Goal: Information Seeking & Learning: Learn about a topic

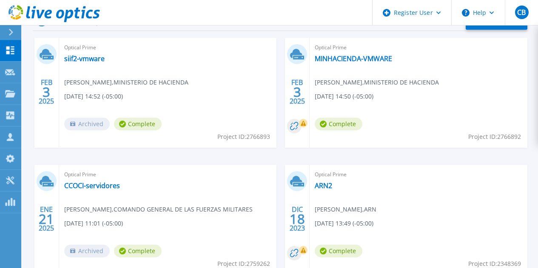
scroll to position [260, 0]
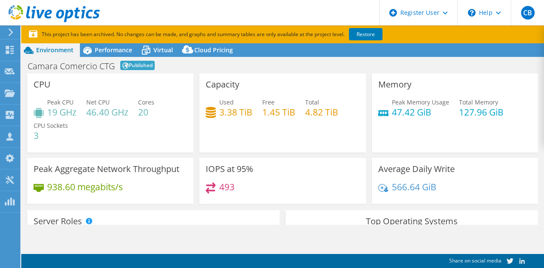
select select "USD"
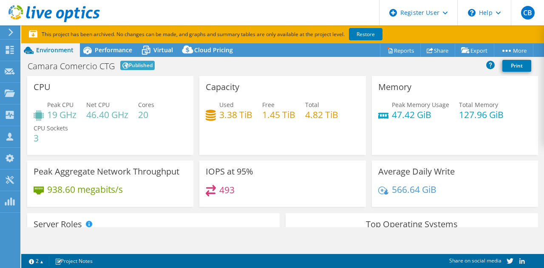
click at [116, 51] on span "Performance" at bounding box center [113, 50] width 37 height 8
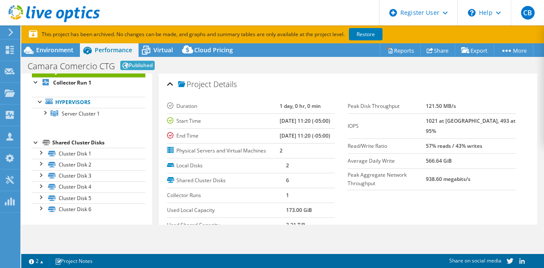
scroll to position [27, 0]
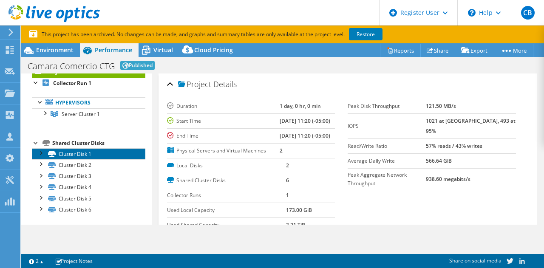
click at [77, 154] on link "Cluster Disk 1" at bounding box center [89, 153] width 114 height 11
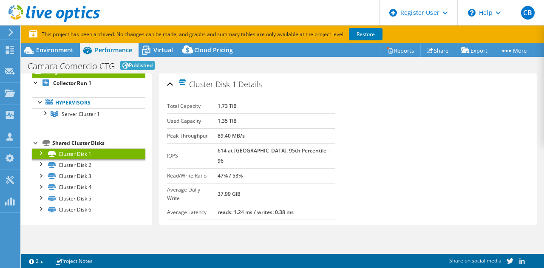
scroll to position [0, 0]
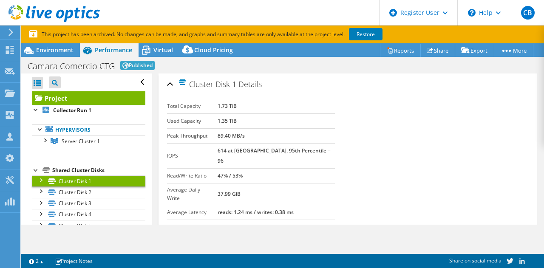
click at [74, 94] on link "Project" at bounding box center [89, 98] width 114 height 14
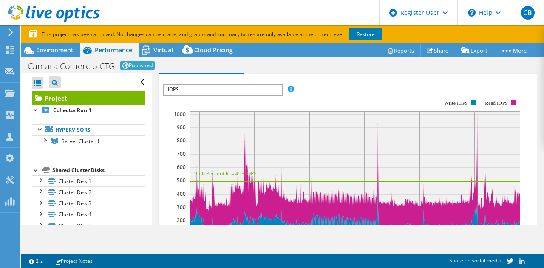
scroll to position [220, 0]
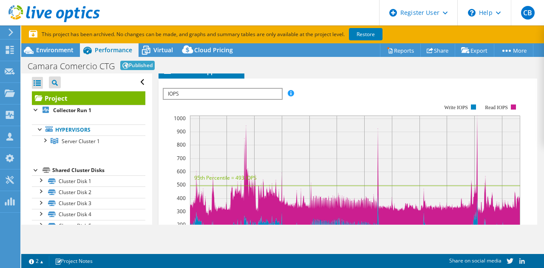
click at [274, 99] on span "IOPS" at bounding box center [223, 94] width 118 height 10
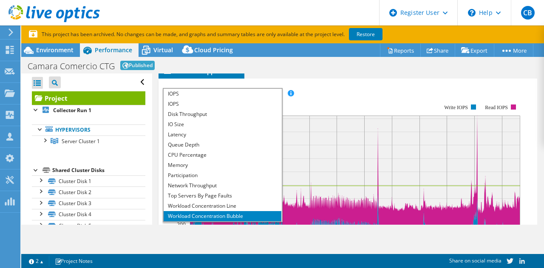
click at [182, 140] on li "Latency" at bounding box center [223, 135] width 118 height 10
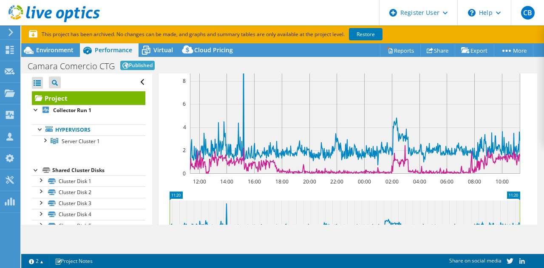
scroll to position [299, 0]
